Goal: Task Accomplishment & Management: Use online tool/utility

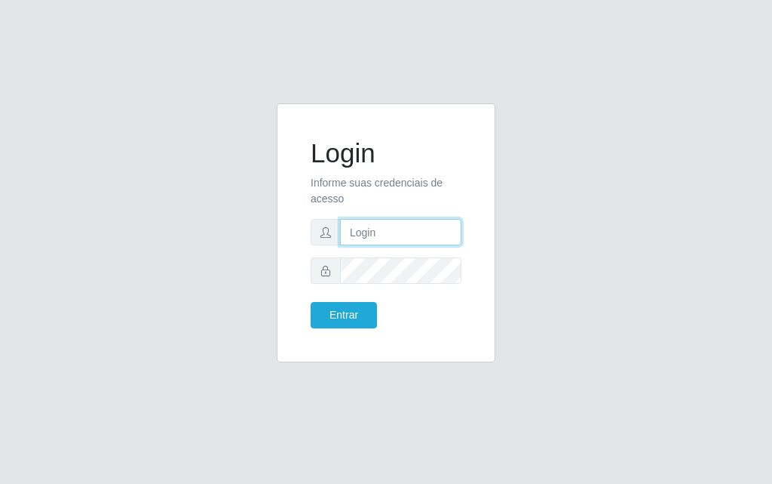
click at [394, 235] on input "text" at bounding box center [400, 232] width 121 height 26
type input "luiz@divinofogao"
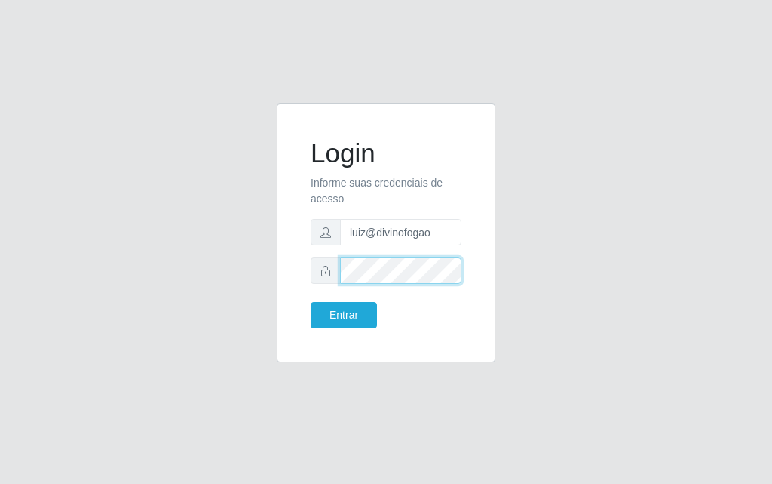
click at [311, 302] on button "Entrar" at bounding box center [344, 315] width 66 height 26
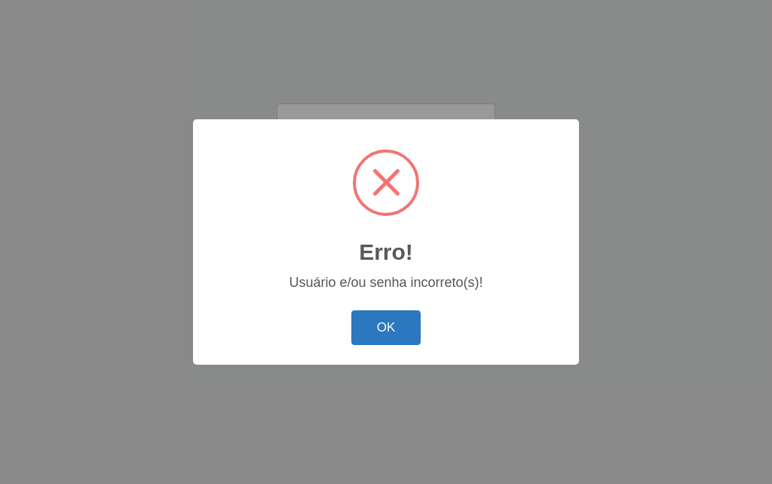
click at [379, 316] on button "OK" at bounding box center [387, 327] width 70 height 35
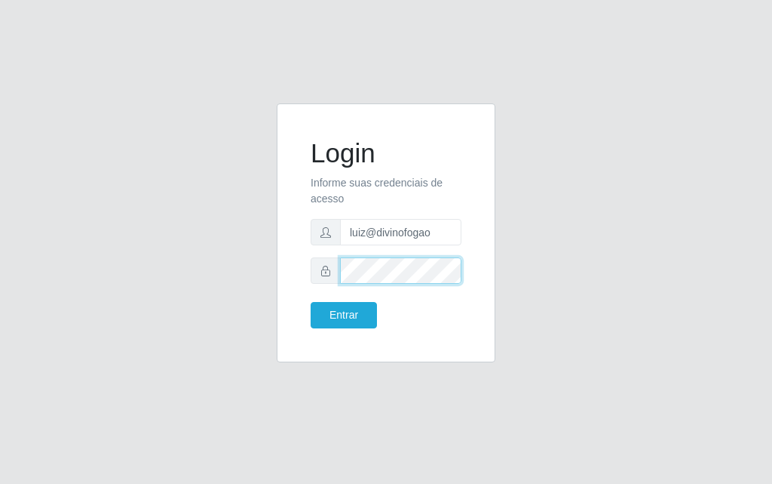
click at [311, 302] on button "Entrar" at bounding box center [344, 315] width 66 height 26
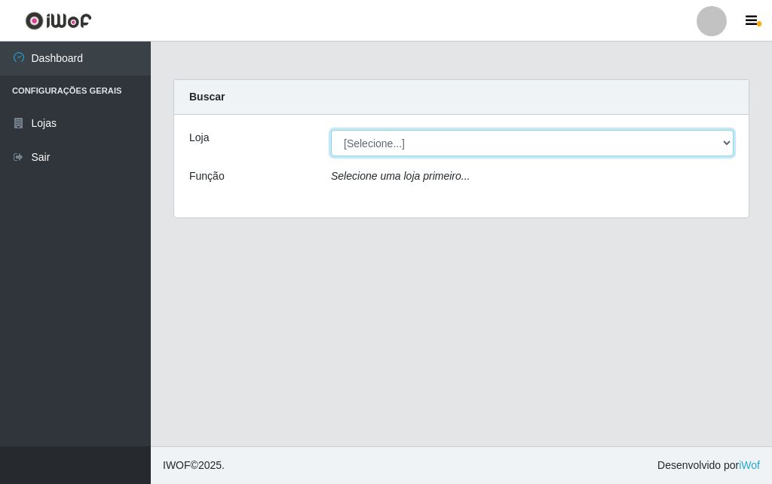
click at [428, 140] on select "[Selecione...] Divino Fogão - [GEOGRAPHIC_DATA]" at bounding box center [532, 143] width 403 height 26
select select "499"
click at [331, 130] on select "[Selecione...] Divino Fogão - [GEOGRAPHIC_DATA]" at bounding box center [532, 143] width 403 height 26
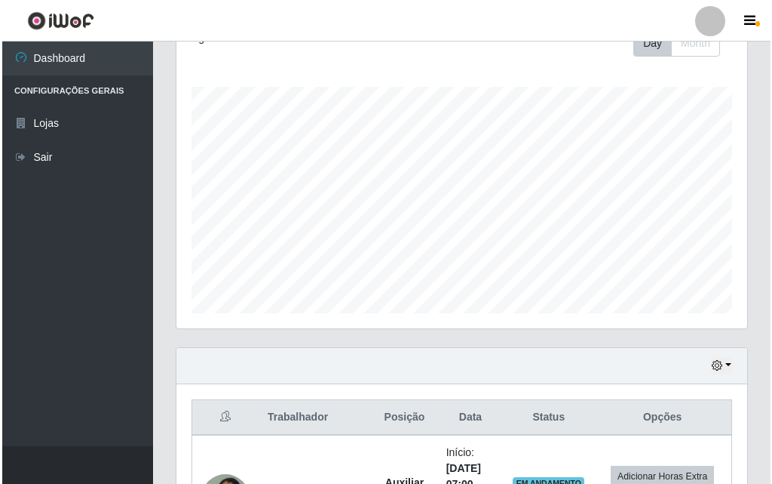
scroll to position [528, 0]
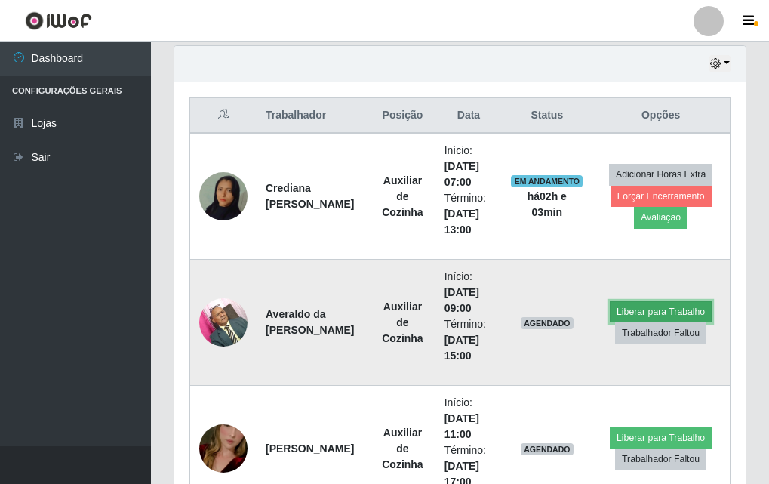
click at [652, 306] on button "Liberar para Trabalho" at bounding box center [661, 311] width 102 height 21
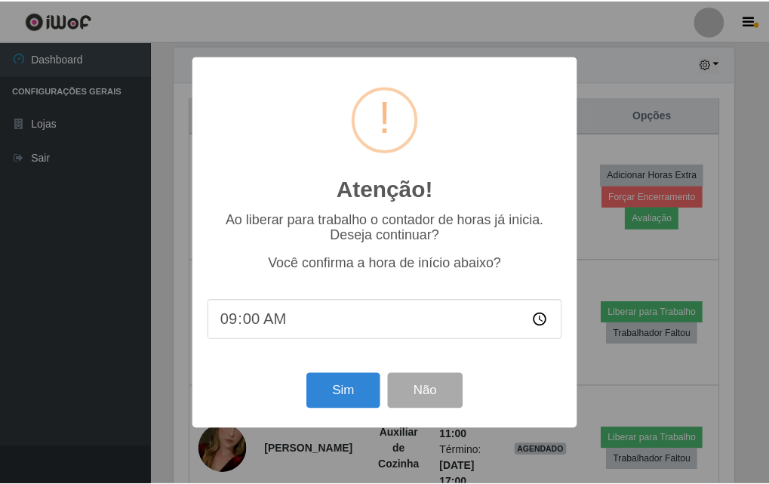
scroll to position [313, 564]
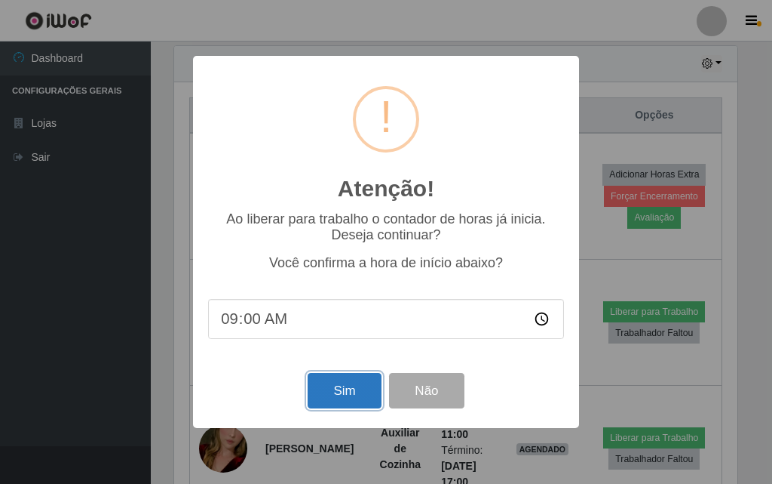
click at [354, 392] on button "Sim" at bounding box center [344, 390] width 73 height 35
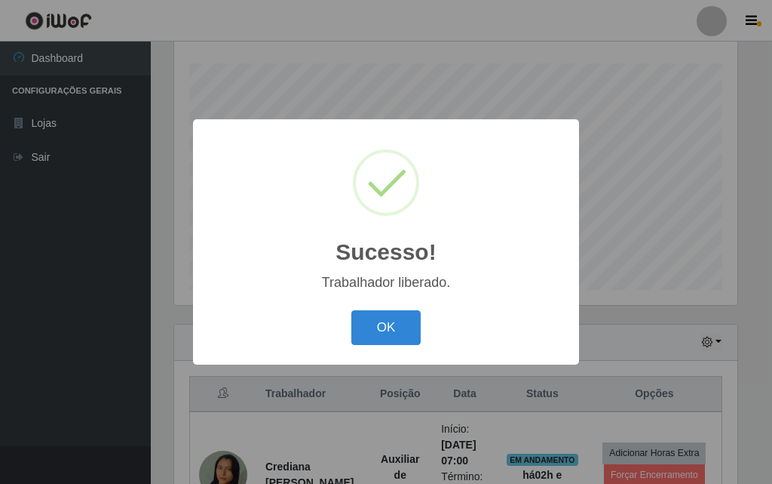
click at [388, 306] on div "Sucesso! × Trabalhador liberado. OK Cancel" at bounding box center [386, 241] width 386 height 244
click at [379, 337] on button "OK" at bounding box center [387, 327] width 70 height 35
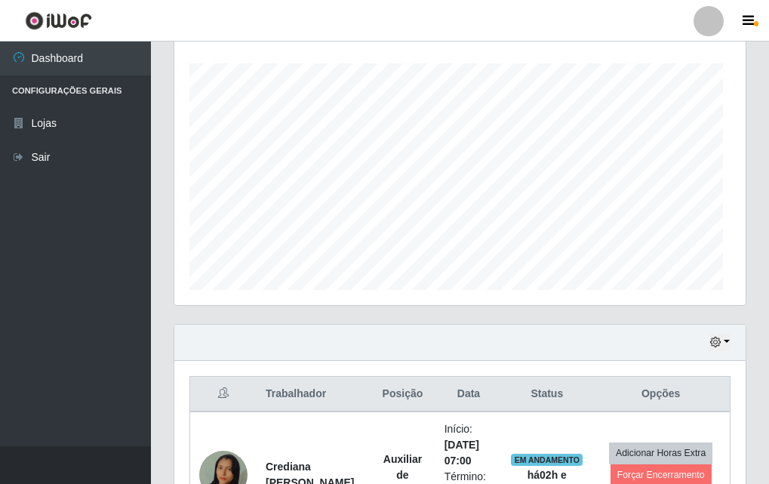
scroll to position [313, 571]
